Goal: Task Accomplishment & Management: Manage account settings

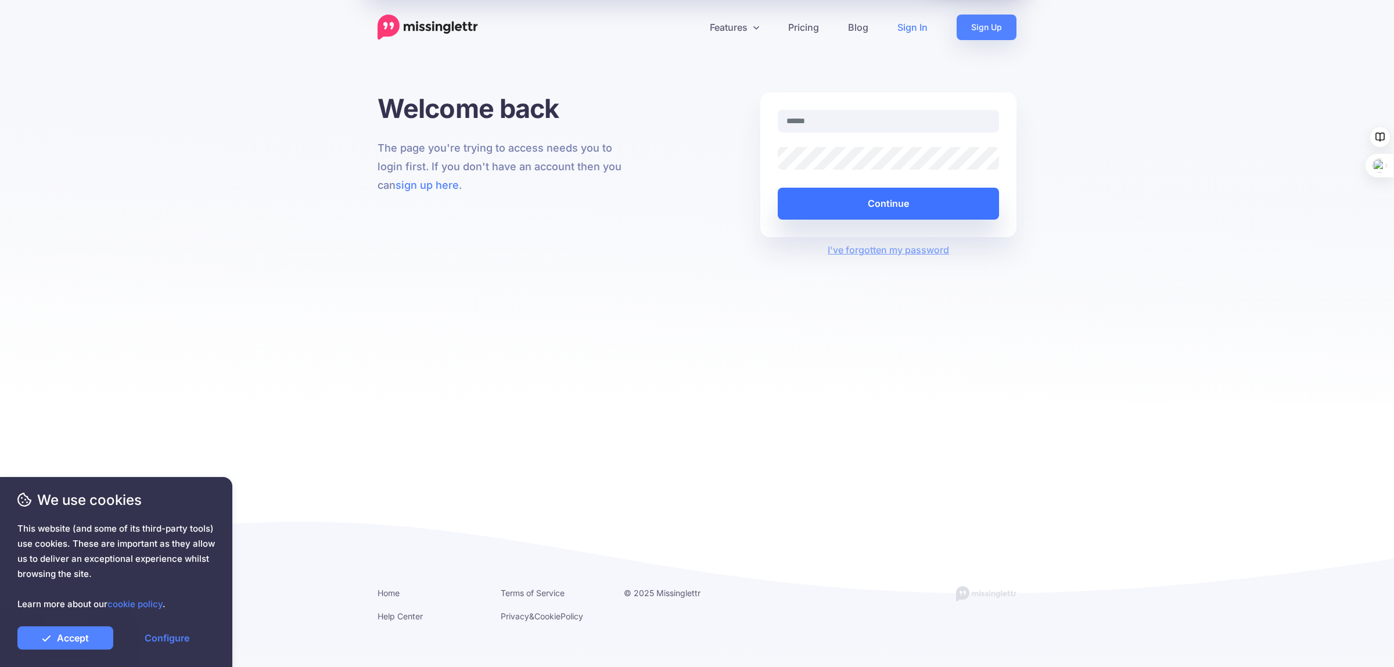
type input "**********"
click at [880, 198] on button "Continue" at bounding box center [888, 204] width 221 height 32
click at [71, 637] on link "Accept" at bounding box center [65, 637] width 96 height 23
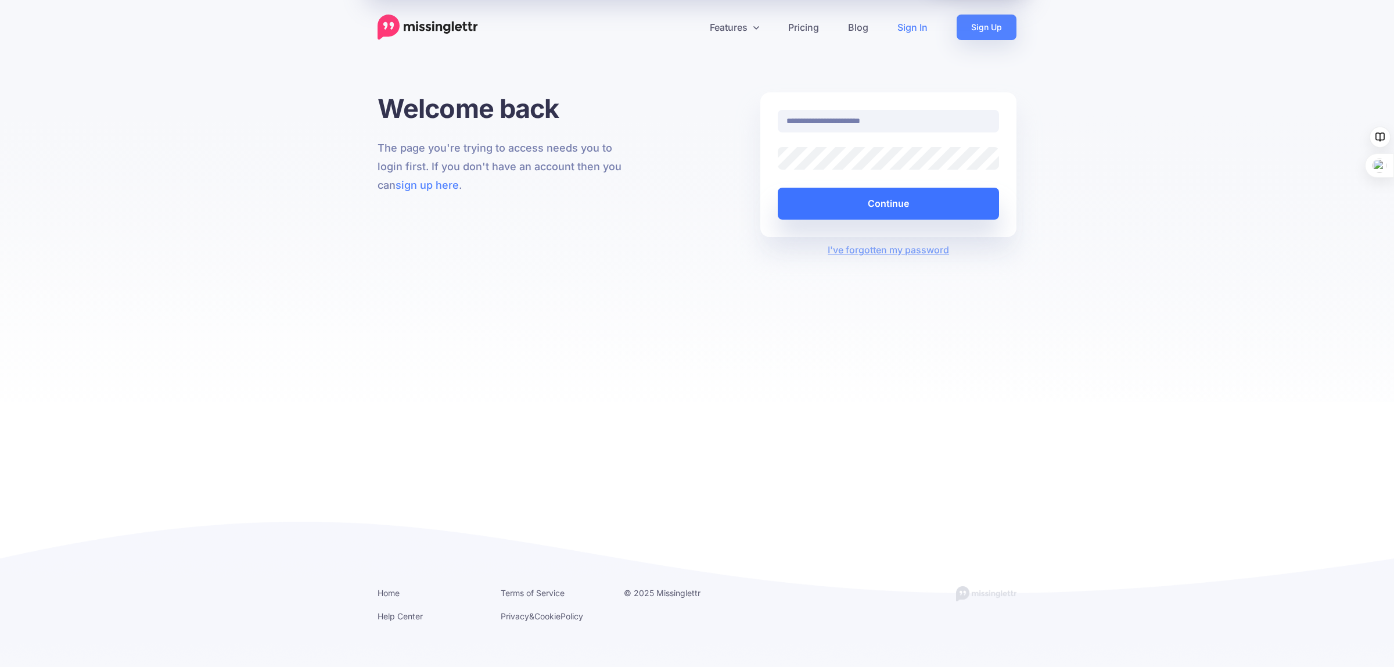
click at [873, 198] on button "Continue" at bounding box center [888, 204] width 221 height 32
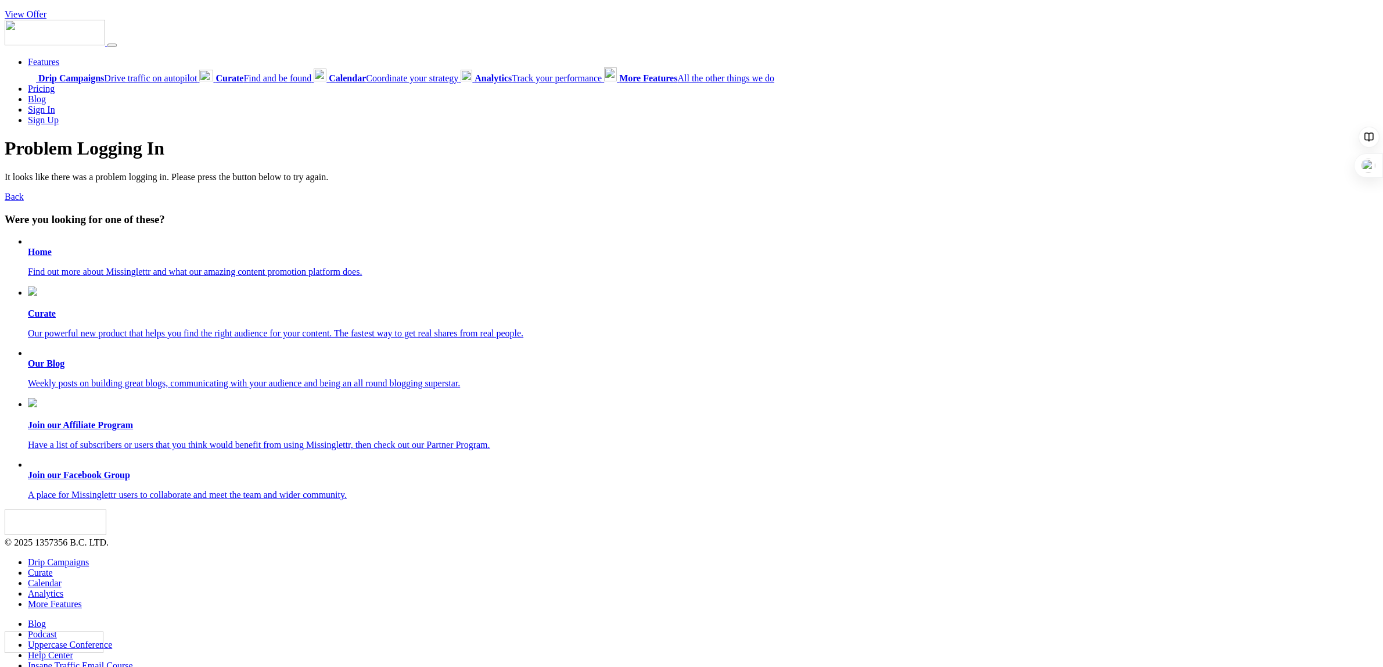
drag, startPoint x: 679, startPoint y: 192, endPoint x: 595, endPoint y: 253, distance: 104.3
click at [595, 253] on li "Home Find out more about Missinglettr and what our amazing content promotion pl…" at bounding box center [703, 256] width 1350 height 41
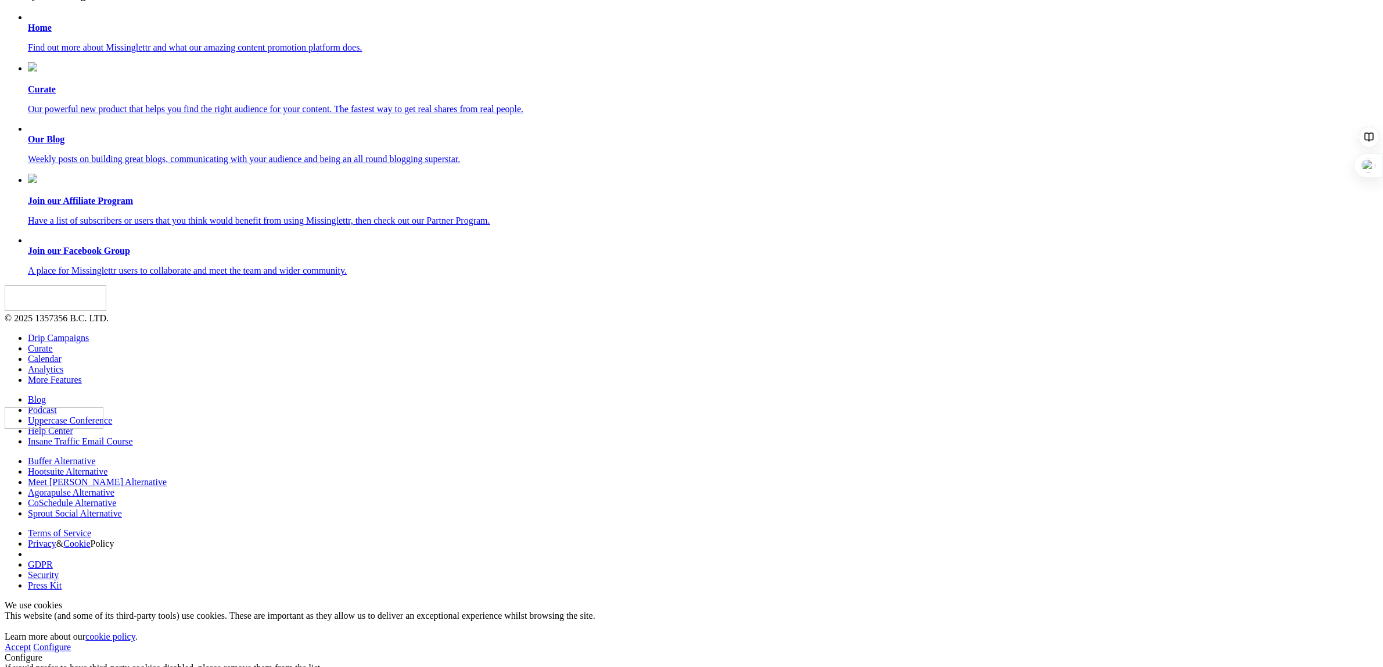
scroll to position [363, 0]
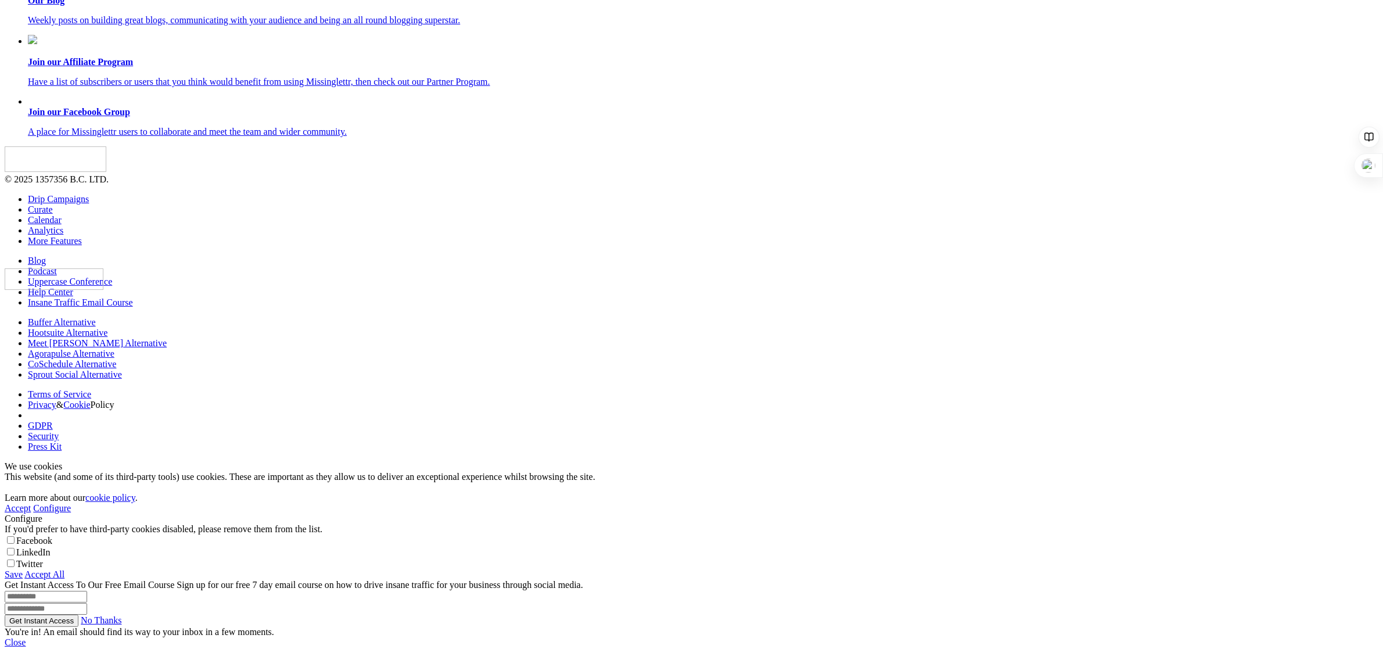
click at [41, 225] on link "Calendar" at bounding box center [45, 220] width 34 height 10
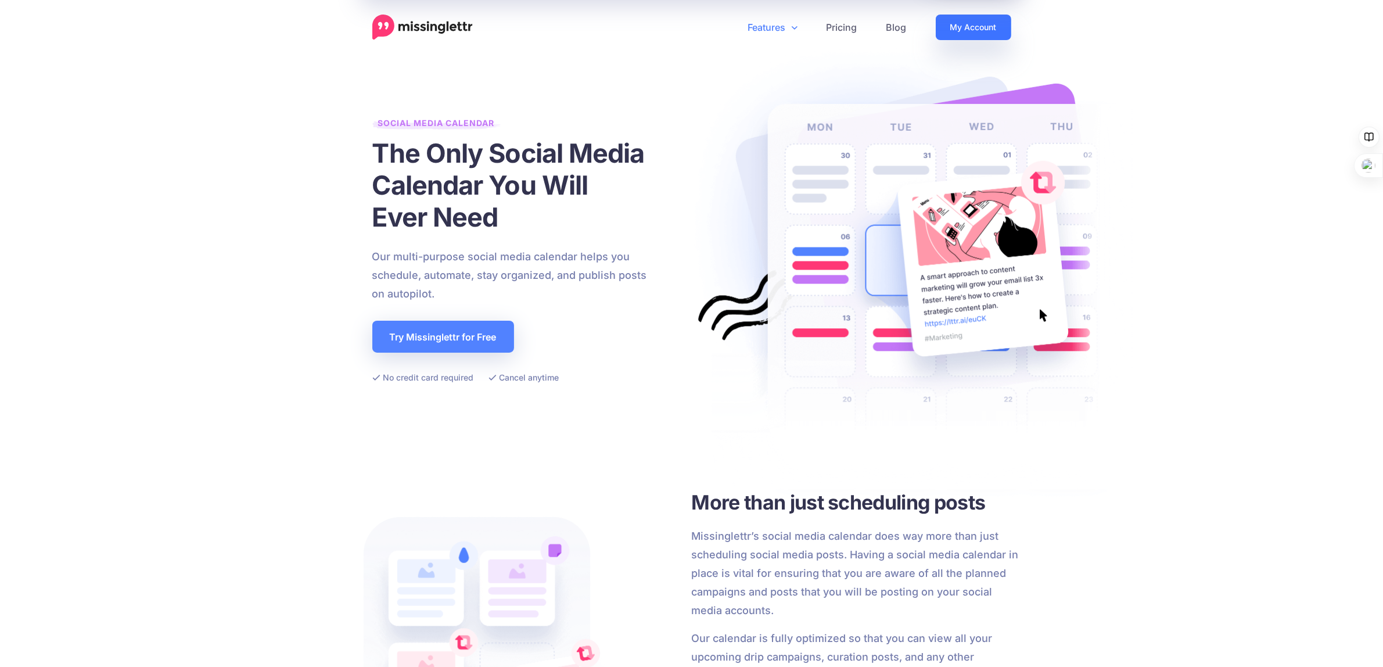
click at [955, 23] on link "My Account" at bounding box center [973, 28] width 75 height 26
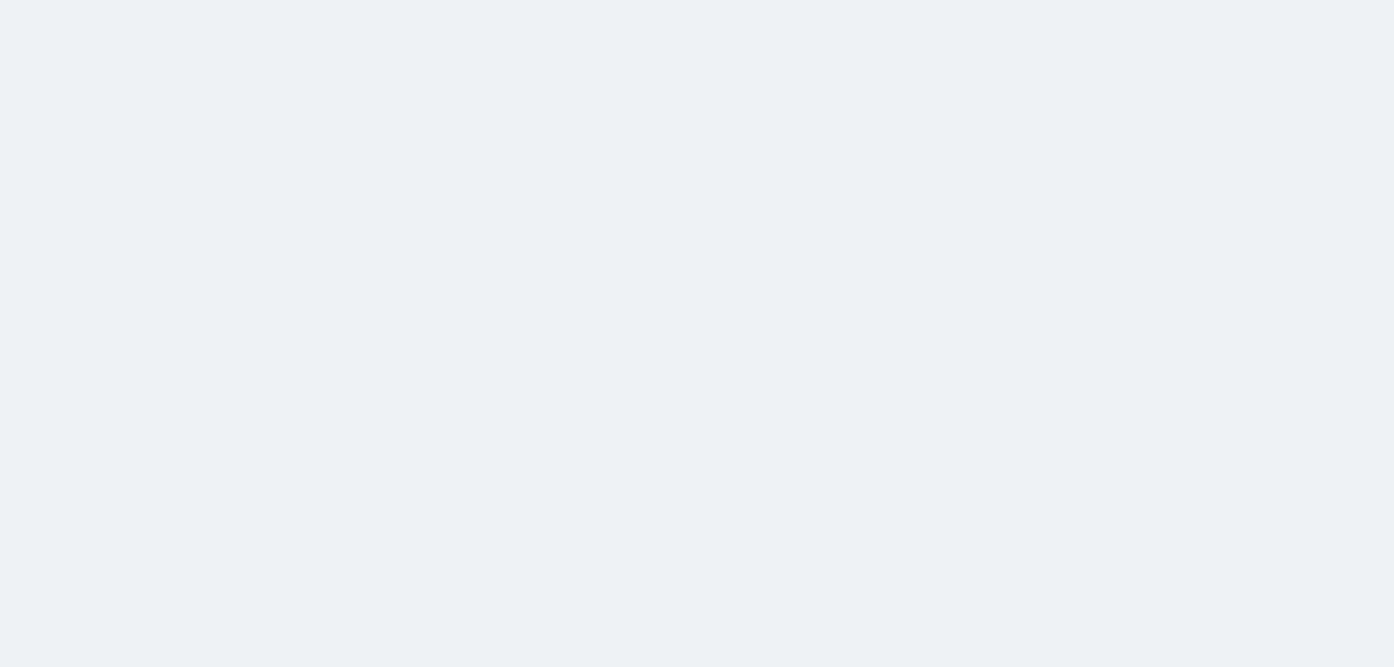
select select
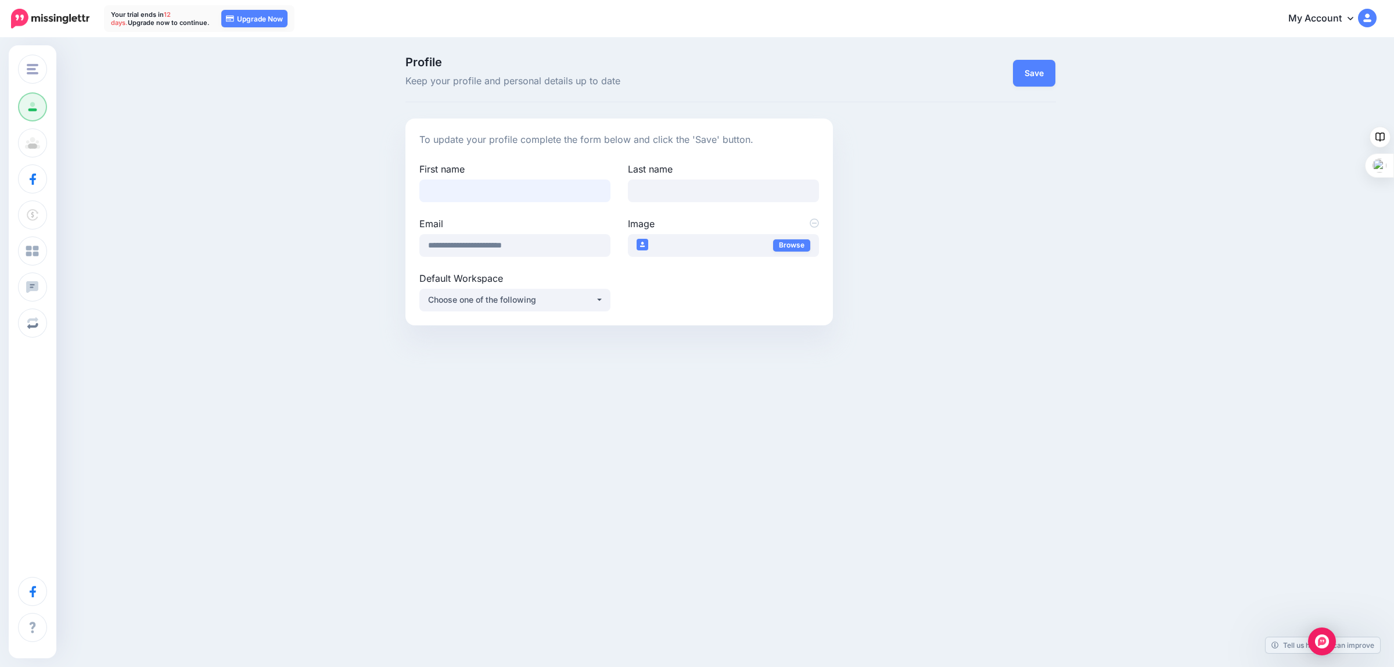
click at [472, 189] on input "First name" at bounding box center [514, 190] width 191 height 23
type input "****"
type input "**********"
click at [1034, 70] on button "Save" at bounding box center [1034, 73] width 42 height 27
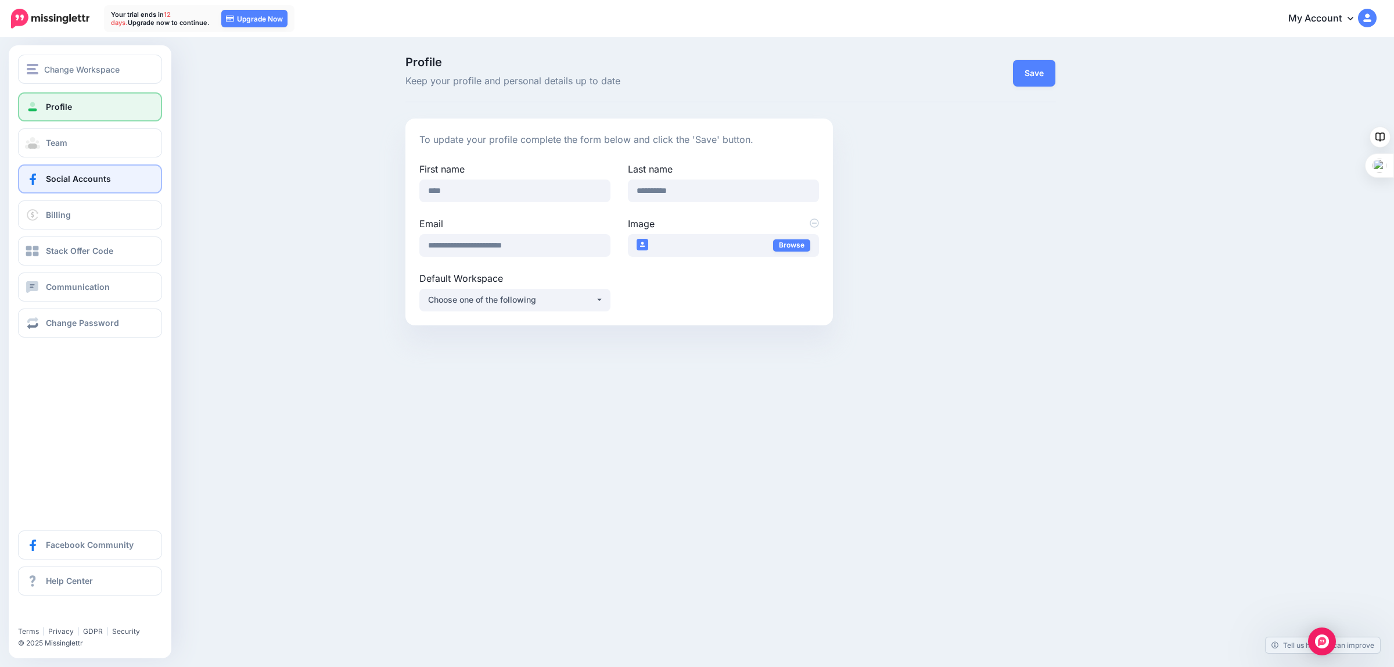
click at [65, 179] on span "Social Accounts" at bounding box center [78, 179] width 65 height 10
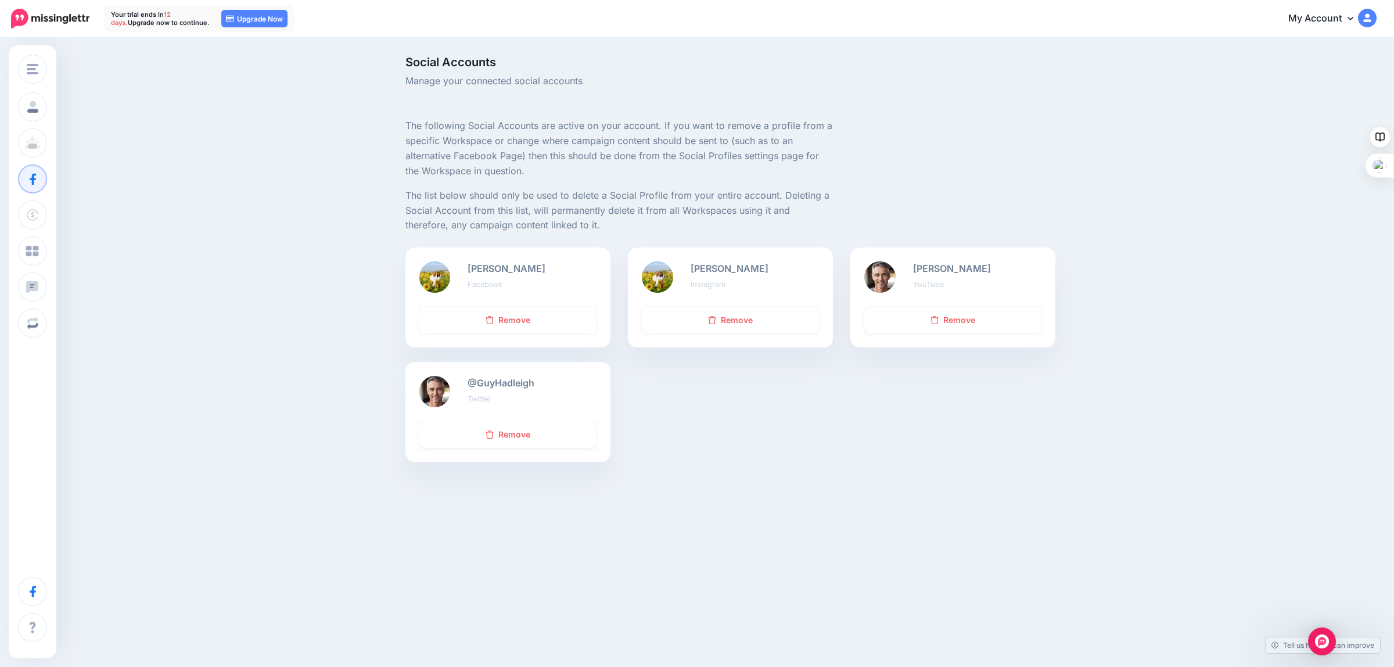
click at [903, 409] on div "Alan Richardson Facebook Remove Alan Richardson Instagram Remove" at bounding box center [731, 361] width 668 height 229
click at [1354, 16] on link "My Account" at bounding box center [1326, 19] width 100 height 28
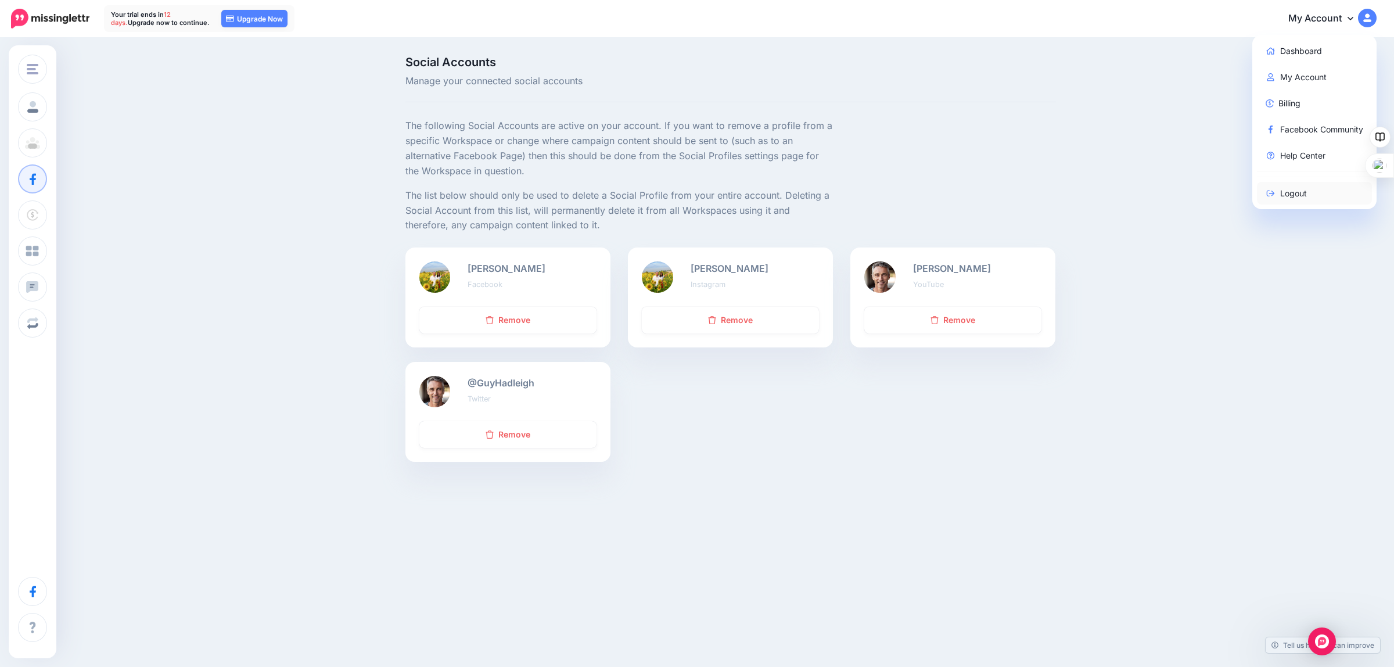
click at [1286, 189] on link "Logout" at bounding box center [1315, 193] width 116 height 23
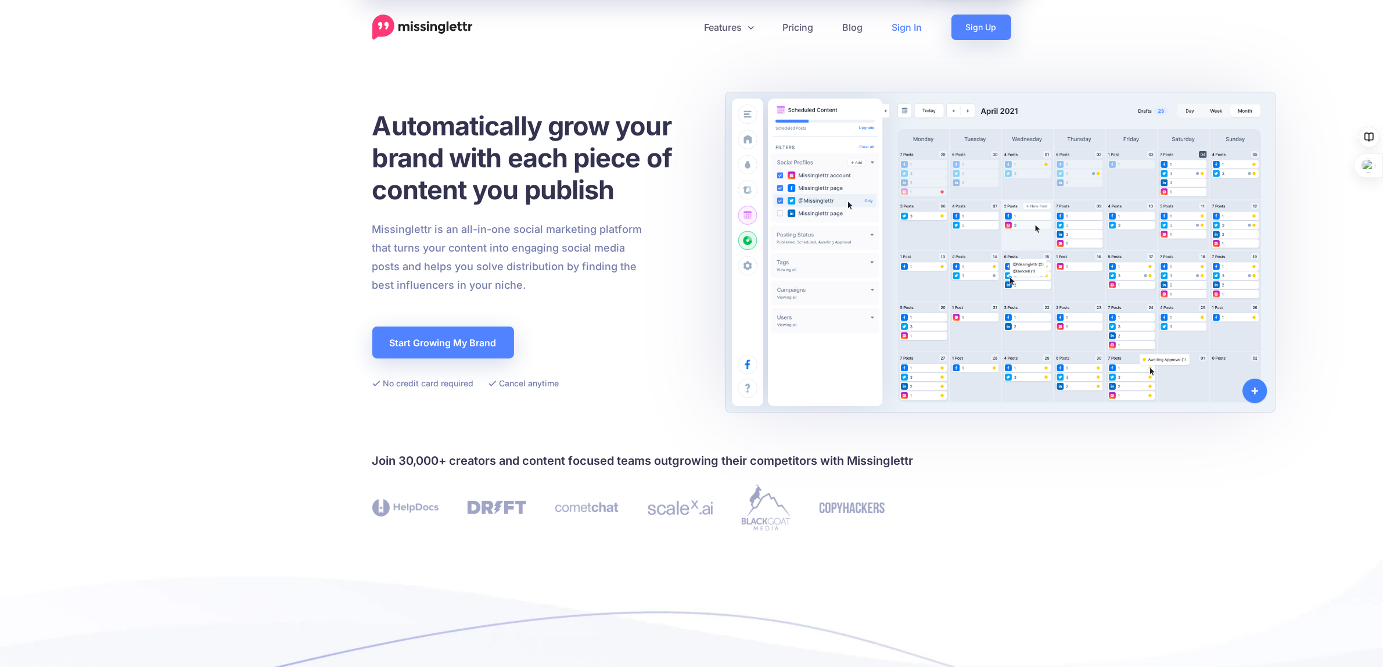
click at [904, 29] on link "Sign In" at bounding box center [907, 28] width 59 height 26
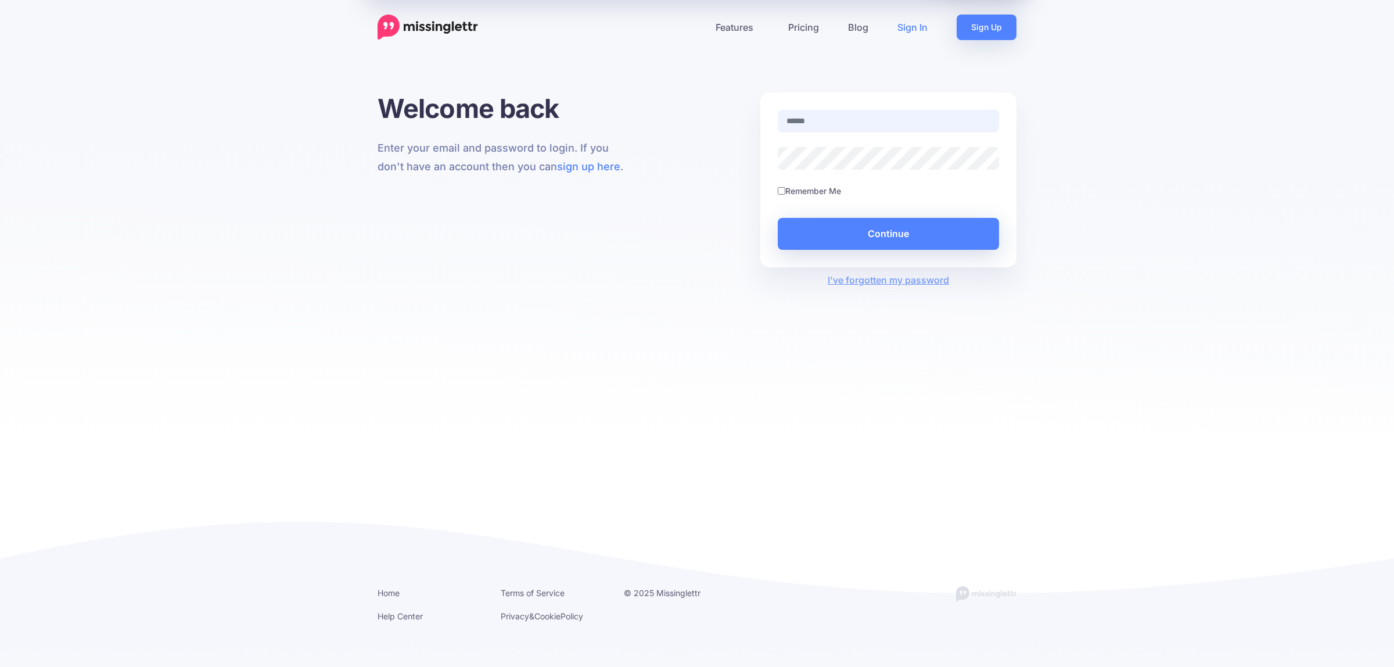
click at [803, 117] on input "text" at bounding box center [888, 121] width 221 height 23
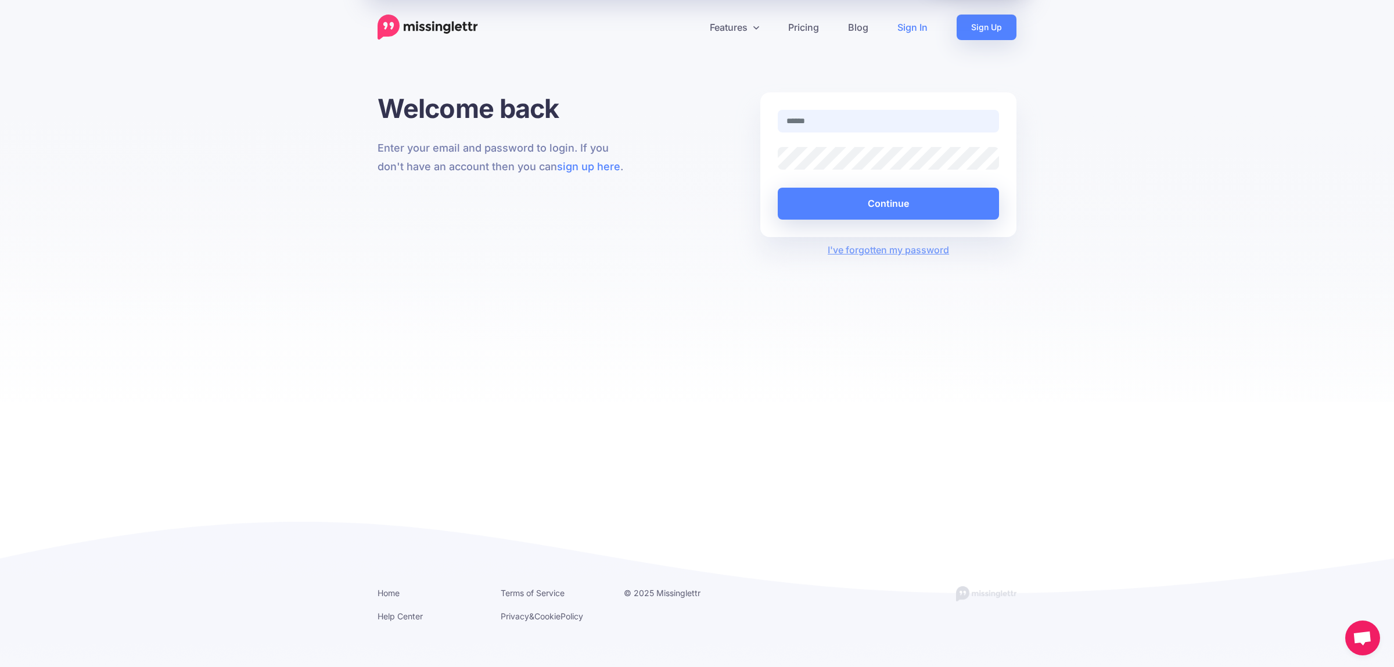
type input "**********"
click at [721, 160] on div "**********" at bounding box center [697, 174] width 656 height 164
click at [832, 198] on button "Continue" at bounding box center [888, 204] width 221 height 32
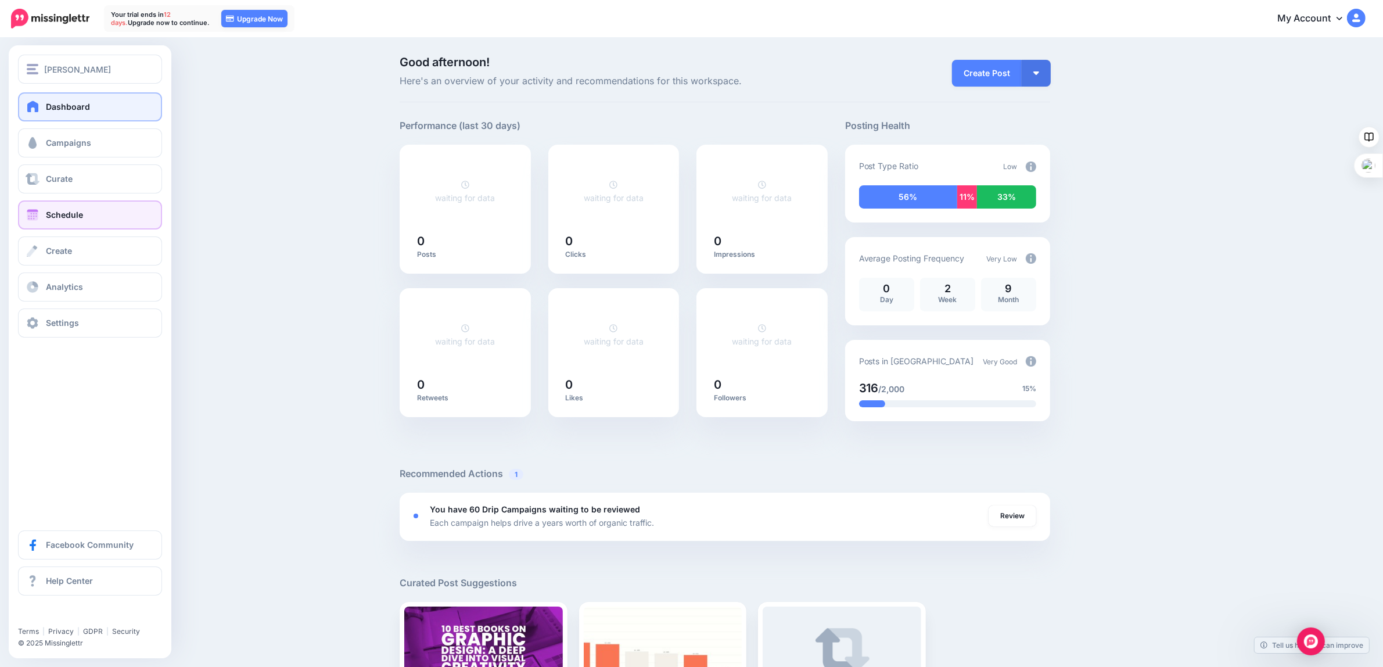
click at [53, 215] on span "Schedule" at bounding box center [64, 215] width 37 height 10
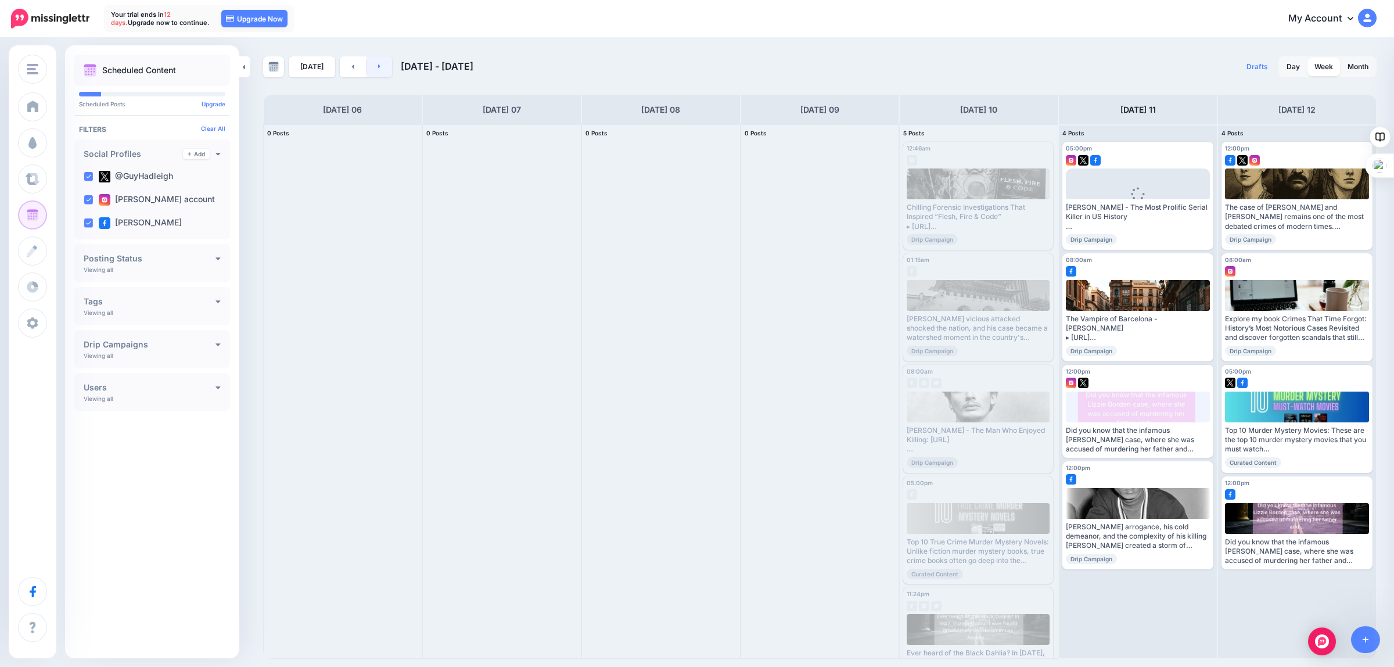
click at [378, 67] on icon at bounding box center [379, 66] width 2 height 4
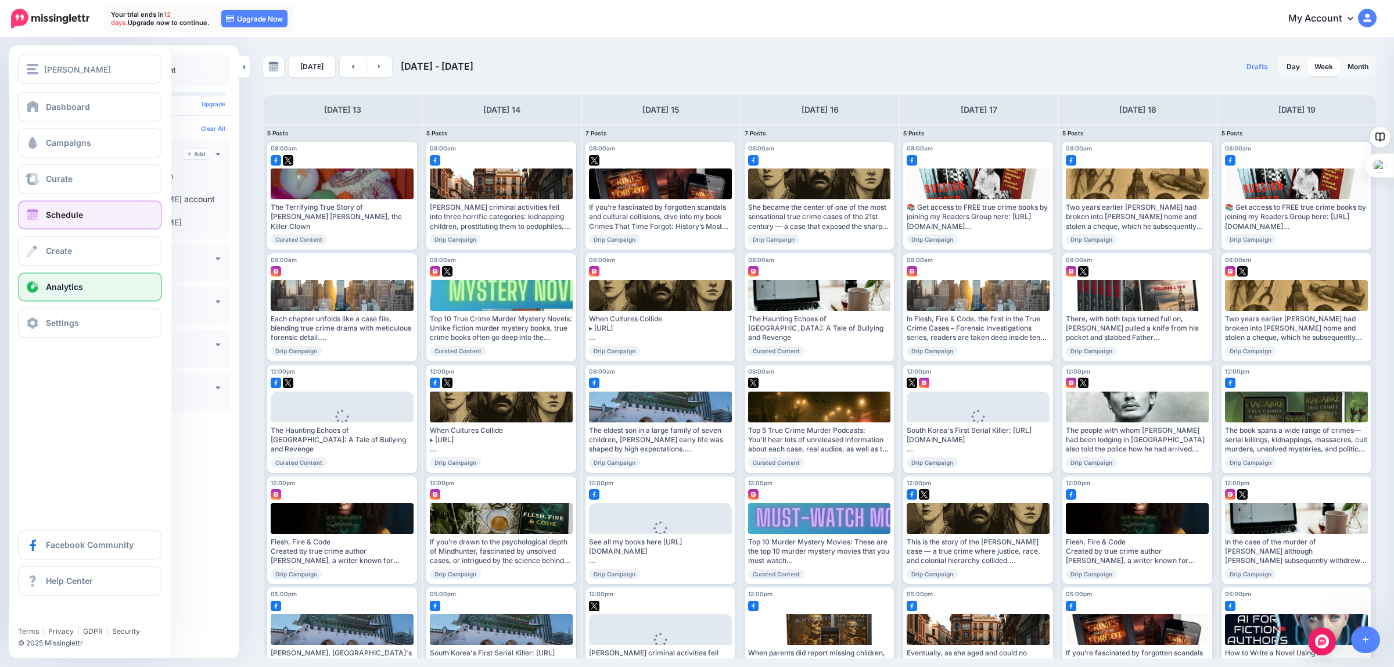
click at [63, 288] on span "Analytics" at bounding box center [64, 287] width 37 height 10
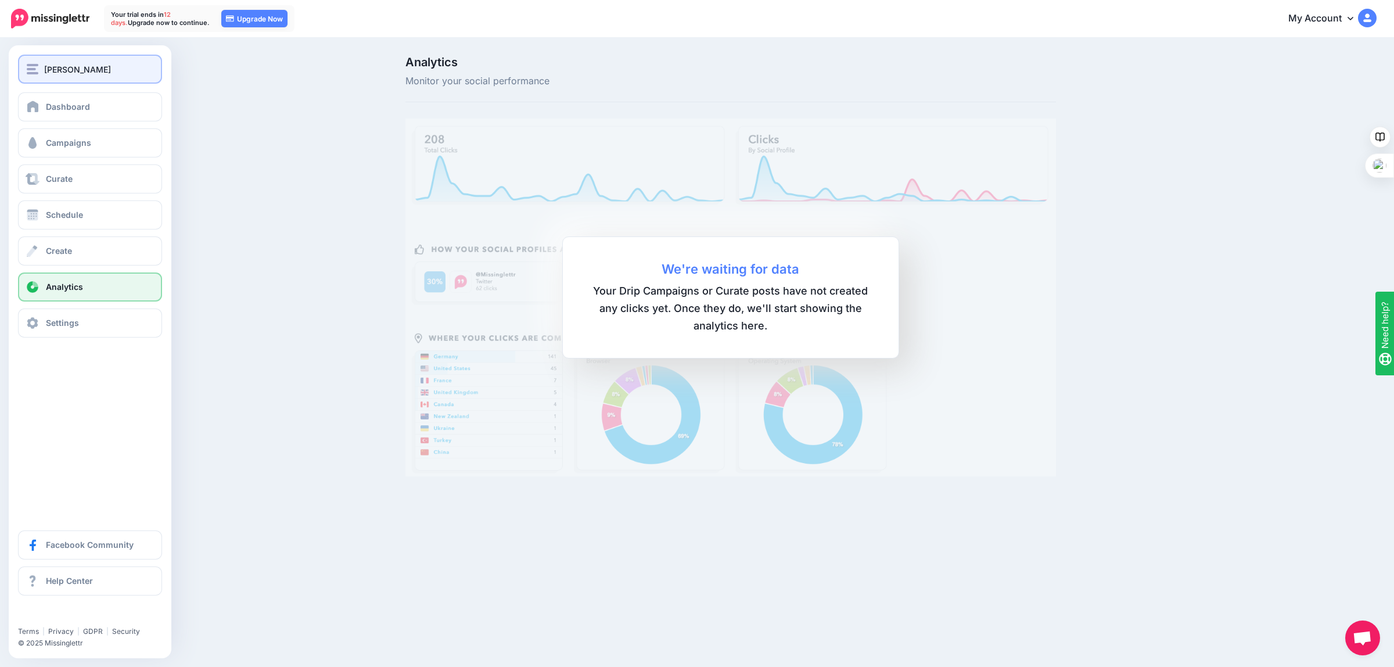
click at [33, 67] on img "button" at bounding box center [33, 69] width 12 height 10
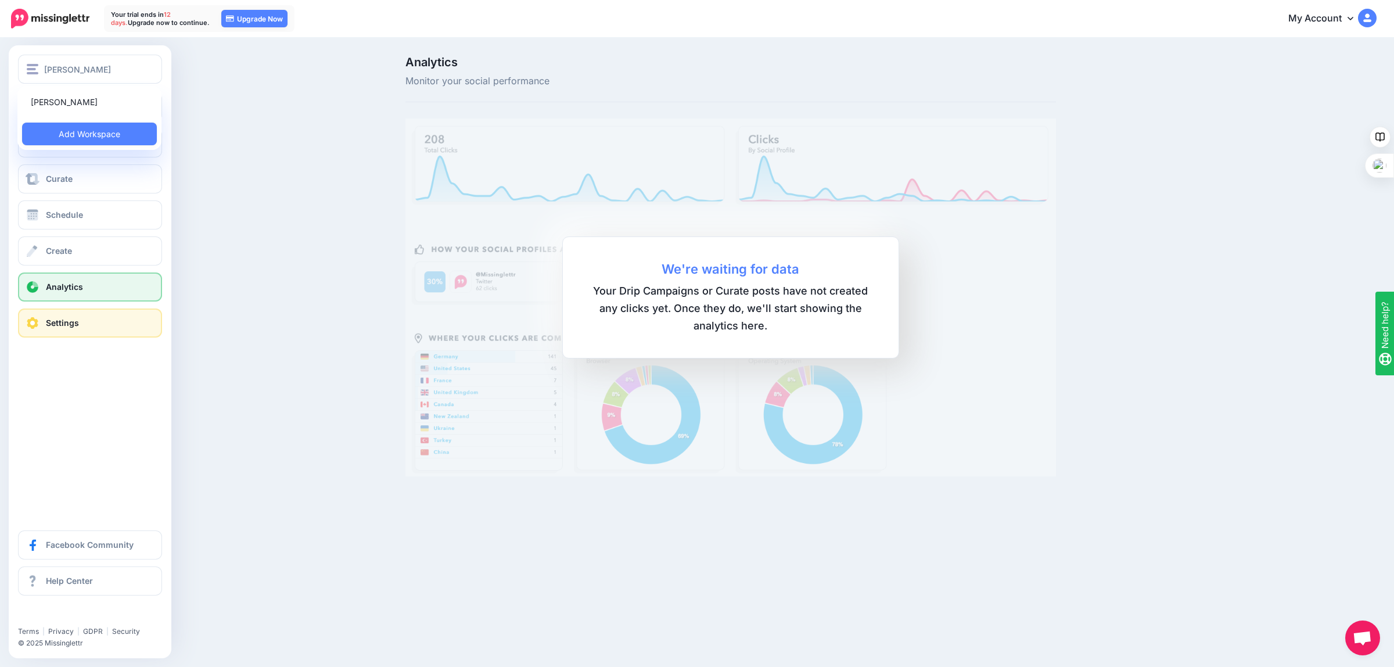
click at [63, 323] on span "Settings" at bounding box center [62, 323] width 33 height 10
